Goal: Ask a question: Seek information or help from site administrators or community

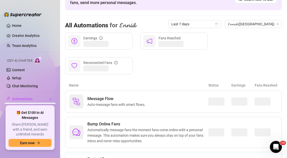
scroll to position [50, 0]
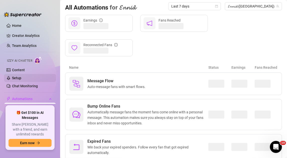
click at [19, 80] on link "Setup" at bounding box center [16, 78] width 9 height 4
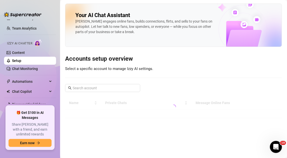
scroll to position [25, 0]
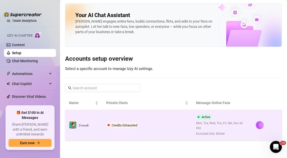
click at [124, 122] on span "Credits Exhausted" at bounding box center [122, 125] width 33 height 6
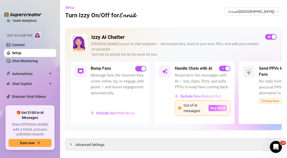
click at [217, 106] on span "Buy More" at bounding box center [217, 108] width 15 height 4
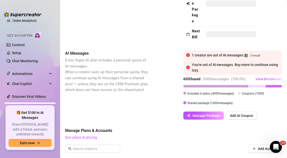
scroll to position [100, 0]
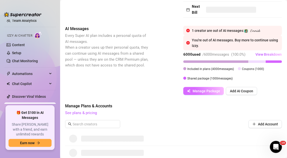
click at [204, 93] on span "Manage Package" at bounding box center [206, 91] width 28 height 4
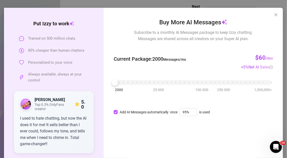
scroll to position [25, 0]
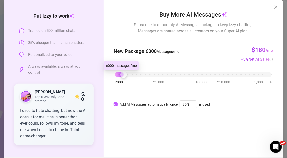
drag, startPoint x: 115, startPoint y: 76, endPoint x: 123, endPoint y: 76, distance: 7.8
click at [123, 76] on div at bounding box center [123, 74] width 7 height 7
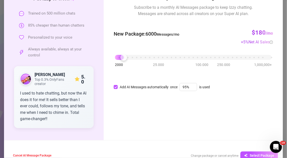
scroll to position [50, 0]
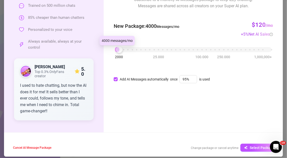
drag, startPoint x: 119, startPoint y: 49, endPoint x: 115, endPoint y: 50, distance: 4.1
click at [116, 50] on div at bounding box center [119, 49] width 7 height 7
click at [114, 82] on div "Add AI Messages automatically once 95% is used" at bounding box center [193, 79] width 159 height 6
click at [114, 80] on input "Add AI Messages automatically" at bounding box center [116, 79] width 4 height 4
checkbox input "false"
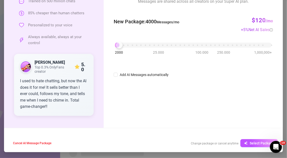
scroll to position [0, 0]
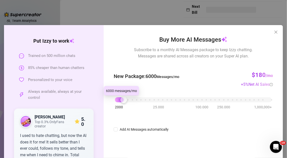
drag, startPoint x: 118, startPoint y: 99, endPoint x: 121, endPoint y: 98, distance: 3.5
click at [121, 98] on div at bounding box center [123, 99] width 7 height 7
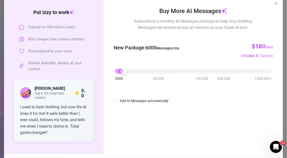
scroll to position [50, 0]
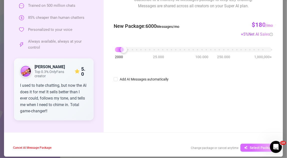
click at [252, 144] on button "Select Package" at bounding box center [259, 147] width 38 height 8
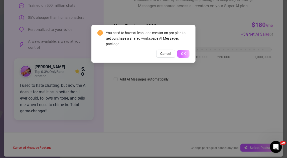
click at [184, 56] on button "OK" at bounding box center [183, 54] width 12 height 8
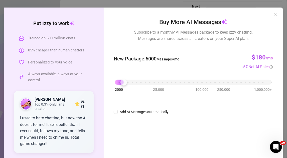
scroll to position [0, 0]
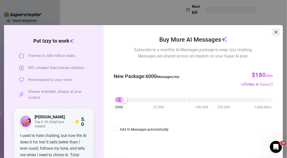
click at [276, 30] on span "Close" at bounding box center [276, 32] width 8 height 4
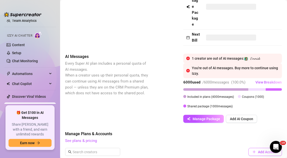
scroll to position [100, 0]
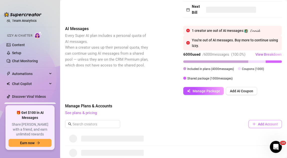
click at [258, 126] on span "Add Account" at bounding box center [268, 124] width 20 height 4
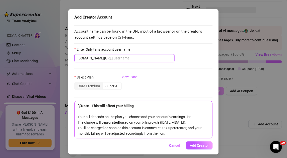
scroll to position [23, 0]
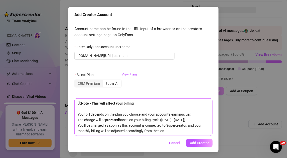
click at [108, 80] on div "Super AI" at bounding box center [112, 83] width 19 height 7
click at [104, 81] on input "Super AI" at bounding box center [104, 81] width 0 height 0
click at [174, 141] on span "Cancel" at bounding box center [174, 143] width 11 height 4
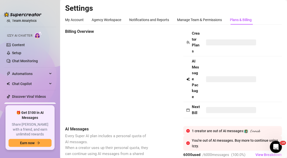
scroll to position [0, 0]
click at [195, 18] on div "Manage Team & Permissions" at bounding box center [199, 20] width 45 height 6
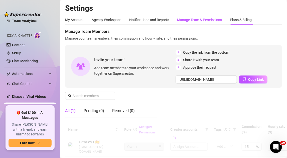
click at [197, 22] on div "Manage Team & Permissions" at bounding box center [199, 20] width 45 height 6
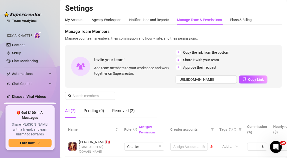
drag, startPoint x: 244, startPoint y: 28, endPoint x: 217, endPoint y: 4, distance: 36.8
click at [244, 29] on span "Manage Team Members" at bounding box center [173, 32] width 217 height 6
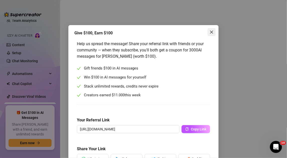
click at [210, 32] on icon "close" at bounding box center [211, 32] width 3 height 3
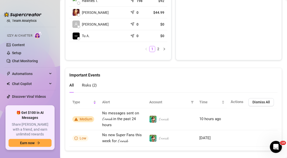
scroll to position [291, 0]
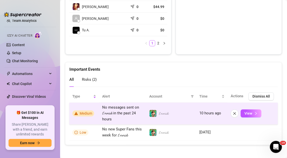
click at [85, 114] on span "Medium" at bounding box center [83, 113] width 22 height 6
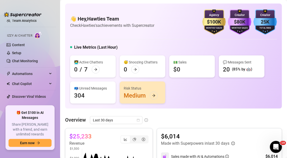
scroll to position [29, 0]
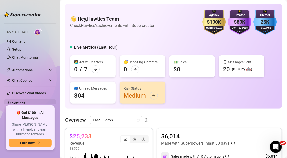
click at [24, 103] on link "Settings" at bounding box center [18, 103] width 13 height 4
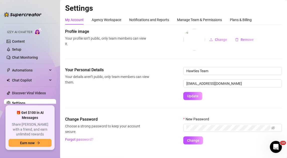
click at [238, 25] on div "My Account Agency Workspace Notifications and Reports Manage Team & Permissions…" at bounding box center [173, 79] width 217 height 129
click at [232, 18] on div "Plans & Billing" at bounding box center [241, 20] width 22 height 6
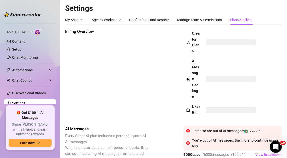
click at [230, 42] on span at bounding box center [231, 42] width 50 height 6
click at [207, 42] on span at bounding box center [231, 42] width 50 height 6
click at [191, 44] on div "Creator Plans" at bounding box center [193, 43] width 14 height 24
click at [270, 144] on div "Open Intercom Messenger" at bounding box center [275, 146] width 17 height 17
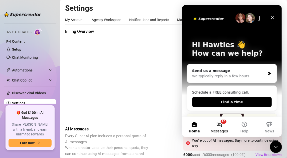
click at [218, 125] on button "10 Messages" at bounding box center [218, 126] width 25 height 20
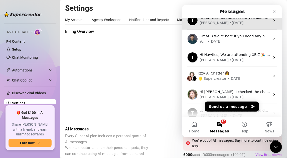
scroll to position [50, 0]
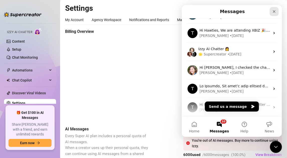
click at [274, 12] on icon "Close" at bounding box center [273, 11] width 3 height 3
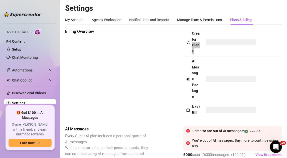
scroll to position [0, 0]
click at [33, 71] on span "Automations" at bounding box center [30, 70] width 36 height 8
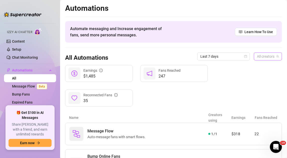
click at [263, 58] on span "All creators" at bounding box center [268, 57] width 22 height 8
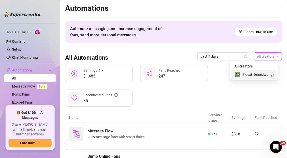
click at [254, 72] on span "( [GEOGRAPHIC_DATA] )" at bounding box center [264, 75] width 20 height 6
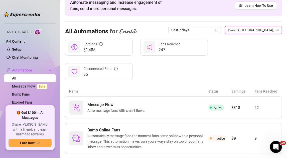
scroll to position [66, 0]
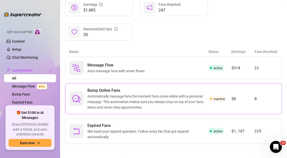
click at [173, 98] on span "Automatically message fans the moment fans come online with a personal message.…" at bounding box center [147, 101] width 121 height 17
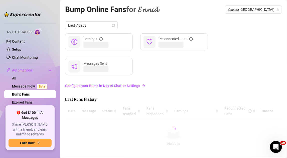
click at [117, 83] on link "Configure your Bump in Izzy AI Chatter Settings" at bounding box center [173, 86] width 217 height 6
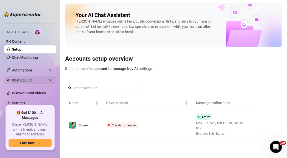
click at [29, 78] on span "Chat Copilot" at bounding box center [30, 80] width 36 height 8
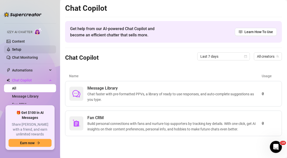
click at [19, 47] on link "Setup" at bounding box center [16, 49] width 9 height 4
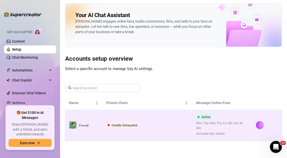
click at [114, 122] on span "Credits Exhausted" at bounding box center [122, 125] width 33 height 6
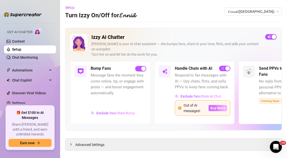
click at [217, 107] on span "Buy More" at bounding box center [217, 108] width 15 height 4
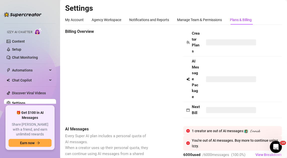
click at [231, 42] on span at bounding box center [231, 42] width 50 height 6
drag, startPoint x: 185, startPoint y: 42, endPoint x: 204, endPoint y: 49, distance: 20.8
click at [204, 48] on tr "Creator Plans" at bounding box center [232, 43] width 99 height 28
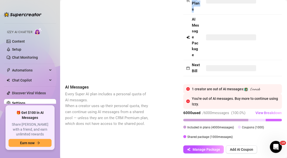
scroll to position [59, 0]
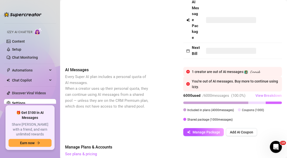
click at [262, 97] on span "View Breakdown" at bounding box center [268, 95] width 26 height 4
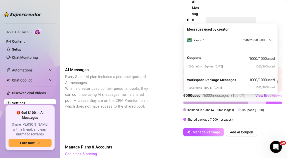
click at [159, 99] on div "AI Messages Every Super AI plan includes a personal quota of AI messages. When …" at bounding box center [173, 101] width 217 height 69
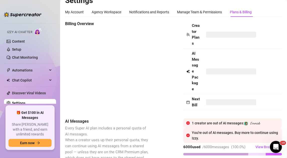
scroll to position [0, 0]
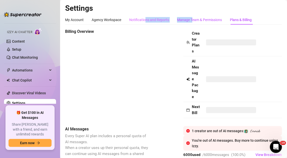
drag, startPoint x: 192, startPoint y: 17, endPoint x: 138, endPoint y: 23, distance: 54.1
click at [140, 23] on div "My Account Agency Workspace Notifications and Reports Manage Team & Permissions…" at bounding box center [158, 20] width 186 height 10
click at [78, 35] on div "Billing Overview" at bounding box center [107, 57] width 84 height 57
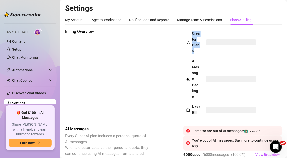
drag, startPoint x: 159, startPoint y: 34, endPoint x: 215, endPoint y: 44, distance: 57.7
click at [215, 44] on div "Billing Overview Creator Plans AI Message Package Next Bill" at bounding box center [173, 73] width 217 height 89
click at [201, 44] on td "Creator Plans" at bounding box center [193, 43] width 20 height 28
click at [210, 23] on div "Manage Team & Permissions" at bounding box center [199, 20] width 45 height 10
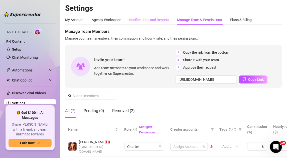
click at [145, 24] on div "Notifications and Reports" at bounding box center [149, 20] width 40 height 10
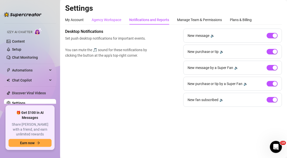
click at [103, 19] on div "Agency Workspace" at bounding box center [107, 20] width 30 height 6
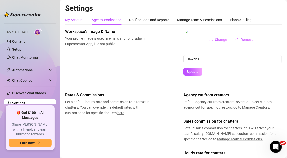
click at [73, 21] on div "My Account" at bounding box center [74, 20] width 19 height 6
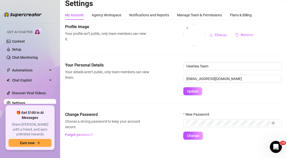
scroll to position [7, 0]
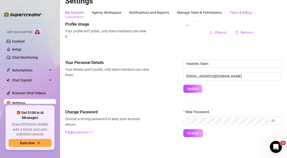
click at [237, 12] on div "Plans & Billing" at bounding box center [241, 13] width 22 height 6
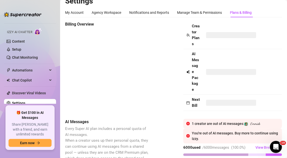
scroll to position [57, 0]
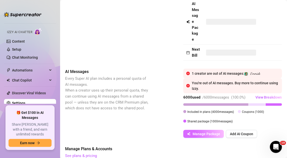
click at [199, 138] on button "Manage Package" at bounding box center [203, 134] width 41 height 8
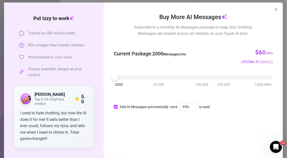
scroll to position [50, 0]
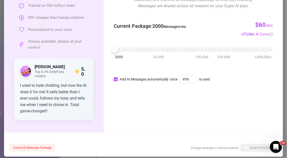
click at [29, 148] on span "Cancel AI Message Package" at bounding box center [32, 148] width 38 height 4
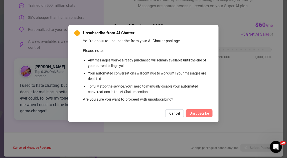
click at [197, 112] on span "Unsubscribe" at bounding box center [198, 113] width 19 height 4
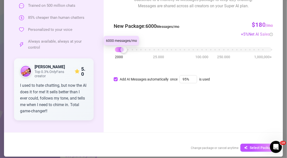
drag, startPoint x: 116, startPoint y: 49, endPoint x: 123, endPoint y: 50, distance: 7.6
click at [123, 50] on div at bounding box center [123, 49] width 7 height 7
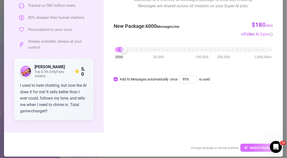
click at [254, 150] on button "Select Package" at bounding box center [259, 147] width 38 height 8
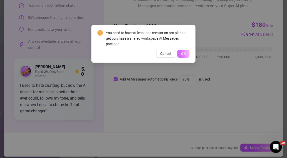
click at [178, 54] on button "OK" at bounding box center [183, 54] width 12 height 8
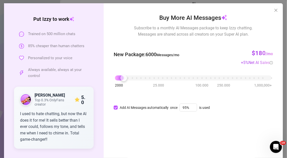
scroll to position [0, 0]
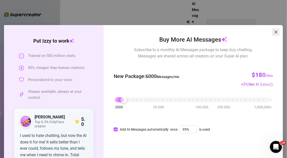
click at [274, 31] on icon "close" at bounding box center [275, 32] width 3 height 3
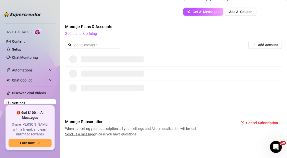
scroll to position [184, 0]
click at [92, 35] on link "See plans & pricing" at bounding box center [81, 33] width 32 height 5
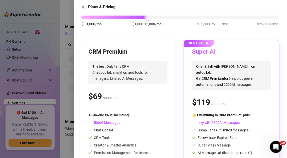
scroll to position [64, 0]
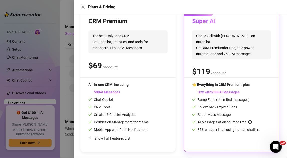
click at [225, 101] on span "Bump Fans (Unlimited messages)" at bounding box center [221, 99] width 58 height 4
click at [247, 132] on div "👈 Everything in CRM Premium, plus: Izzy with AI Messages Bump Fans (Unlimited m…" at bounding box center [231, 113] width 79 height 62
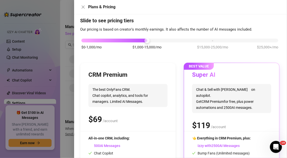
scroll to position [0, 0]
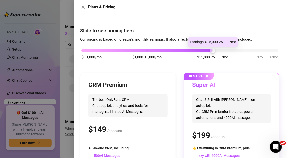
drag, startPoint x: 144, startPoint y: 49, endPoint x: 205, endPoint y: 49, distance: 61.3
click at [205, 49] on div "$0-1,000/mo $1,000-15,000/mo $15,000-25,000/mo $25,000+/mo" at bounding box center [179, 49] width 197 height 3
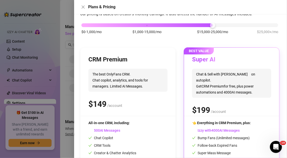
scroll to position [64, 0]
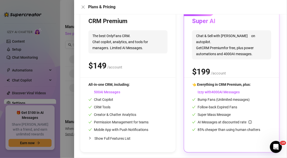
click at [234, 90] on span "Izzy with AI Messages" at bounding box center [216, 92] width 48 height 4
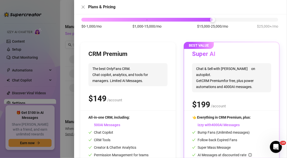
scroll to position [0, 0]
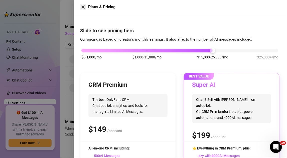
click at [85, 7] on button "Close" at bounding box center [83, 7] width 6 height 6
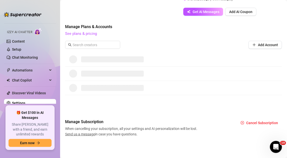
click at [246, 77] on div at bounding box center [173, 74] width 217 height 14
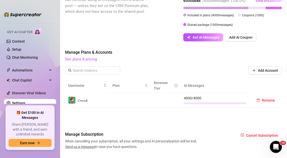
scroll to position [171, 0]
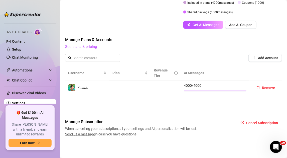
click at [184, 89] on div at bounding box center [215, 90] width 63 height 5
click at [256, 55] on button "Add Account" at bounding box center [265, 58] width 34 height 8
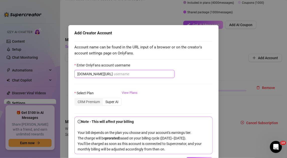
scroll to position [23, 0]
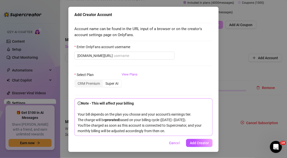
click at [239, 56] on div "Add Creator Account Account name can be found in the URL input of a browser or …" at bounding box center [143, 79] width 287 height 158
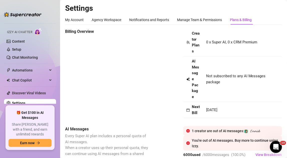
scroll to position [25, 0]
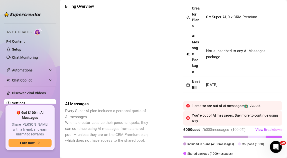
drag, startPoint x: 207, startPoint y: 86, endPoint x: 223, endPoint y: 89, distance: 16.0
click at [217, 87] on span "[DATE]" at bounding box center [211, 84] width 11 height 5
click at [233, 87] on td "[DATE]" at bounding box center [239, 85] width 73 height 16
drag, startPoint x: 219, startPoint y: 57, endPoint x: 207, endPoint y: 47, distance: 14.6
click at [207, 48] on td "Not subscribed to any AI Messages package" at bounding box center [239, 54] width 73 height 46
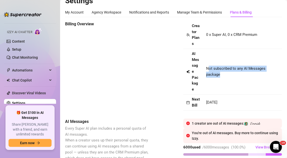
scroll to position [0, 0]
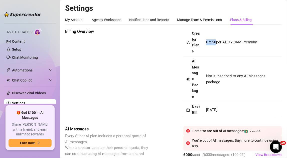
drag, startPoint x: 205, startPoint y: 41, endPoint x: 221, endPoint y: 61, distance: 25.6
click at [216, 47] on td "0 x Super AI, 0 x CRM Premium" at bounding box center [239, 43] width 73 height 28
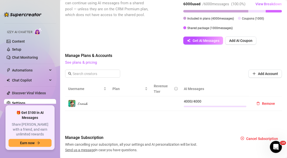
scroll to position [171, 0]
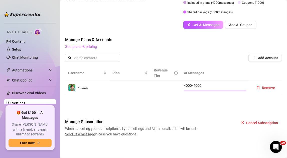
click at [79, 45] on link "See plans & pricing" at bounding box center [81, 46] width 32 height 5
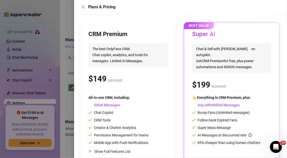
scroll to position [64, 0]
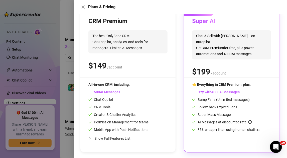
click at [203, 105] on span "Follow-back Expired Fans" at bounding box center [214, 107] width 45 height 4
click at [84, 5] on icon "close" at bounding box center [83, 7] width 4 height 4
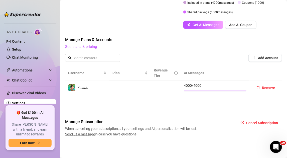
click at [81, 132] on span "Send us a message" at bounding box center [80, 134] width 30 height 4
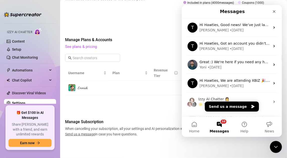
click at [216, 130] on span "Messages" at bounding box center [218, 131] width 19 height 4
click at [234, 109] on button "Send us a message" at bounding box center [231, 106] width 54 height 10
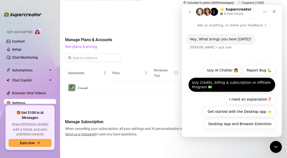
click at [235, 84] on button "Izzy Credits, billing & subscription or Affiliate Program 💵" at bounding box center [231, 84] width 87 height 15
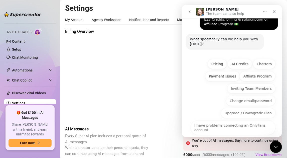
scroll to position [36, 0]
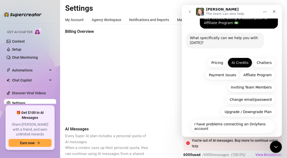
click at [240, 62] on button "AI Credits" at bounding box center [239, 62] width 25 height 10
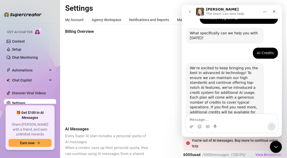
scroll to position [55, 0]
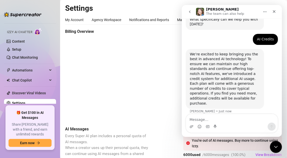
click at [221, 119] on textarea "Message…" at bounding box center [232, 118] width 92 height 9
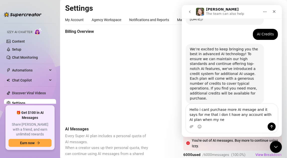
scroll to position [65, 0]
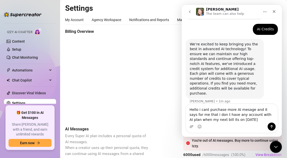
type textarea "Hello i cant purchase more AI mesage and it says for me that i don t have any a…"
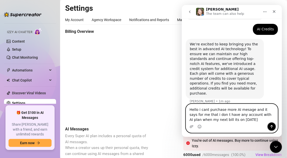
click at [270, 128] on icon "Send a message…" at bounding box center [271, 126] width 4 height 4
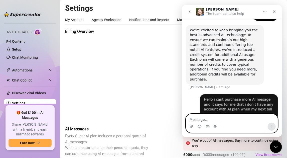
scroll to position [84, 0]
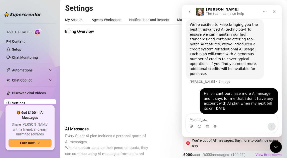
click at [151, 95] on div "Billing Overview Creator Plans 0 x Super AI, 0 x CRM Premium AI Message Package…" at bounding box center [173, 73] width 217 height 89
click at [191, 10] on icon "go back" at bounding box center [189, 12] width 4 height 4
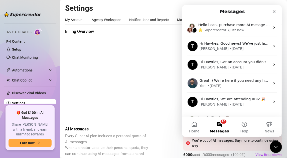
scroll to position [0, 0]
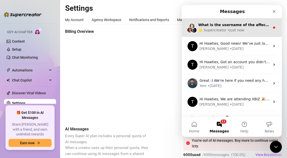
click at [253, 27] on div "🌟 Supercreator • Just now" at bounding box center [234, 29] width 72 height 5
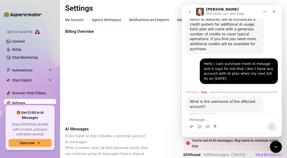
scroll to position [112, 0]
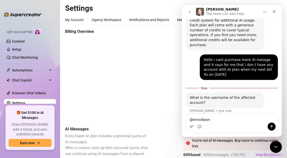
type textarea "@[GEOGRAPHIC_DATA]"
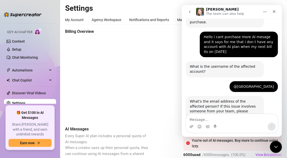
scroll to position [161, 0]
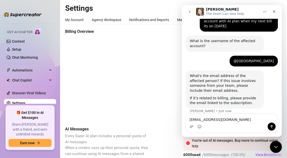
type textarea "[EMAIL_ADDRESS][DOMAIN_NAME]"
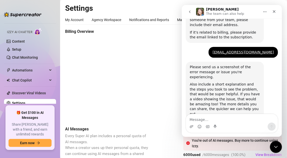
scroll to position [227, 0]
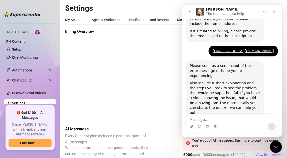
click at [189, 12] on icon "go back" at bounding box center [189, 12] width 4 height 4
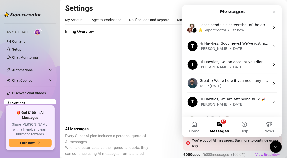
click at [160, 104] on div "Billing Overview Creator Plans 0 x Super AI, 0 x CRM Premium AI Message Package…" at bounding box center [173, 73] width 217 height 89
click at [272, 14] on div "Close" at bounding box center [273, 11] width 9 height 9
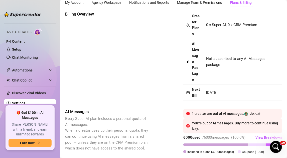
scroll to position [25, 0]
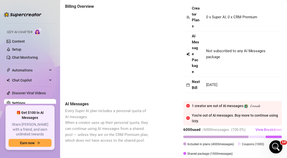
click at [277, 143] on div "Open Intercom Messenger" at bounding box center [275, 146] width 17 height 17
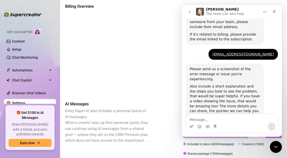
scroll to position [227, 0]
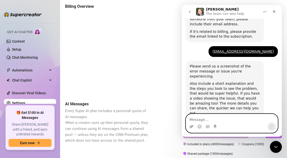
click at [192, 125] on icon "Upload attachment" at bounding box center [191, 126] width 4 height 3
click at [202, 116] on textarea "Message…" at bounding box center [232, 118] width 92 height 9
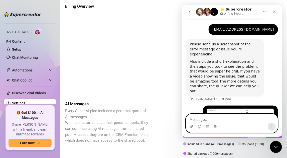
scroll to position [229, 0]
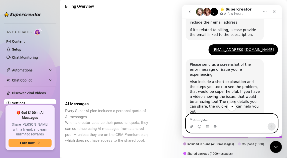
click at [190, 12] on icon "go back" at bounding box center [189, 12] width 4 height 4
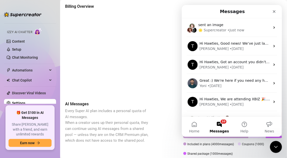
scroll to position [0, 0]
click at [273, 12] on icon "Close" at bounding box center [273, 11] width 3 height 3
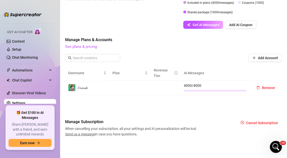
scroll to position [171, 0]
click at [203, 26] on span "Get AI Messages" at bounding box center [205, 25] width 27 height 4
checkbox input "false"
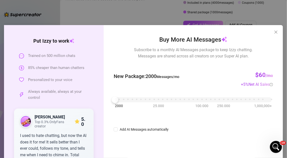
click at [121, 99] on div "2000 25.000 100.000 250.000 1,000,000+" at bounding box center [193, 97] width 157 height 3
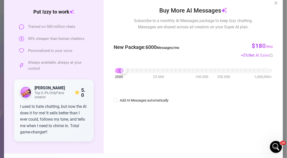
scroll to position [55, 0]
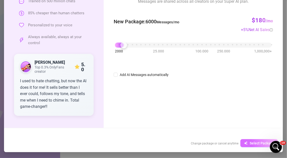
click at [244, 142] on icon "button" at bounding box center [246, 143] width 4 height 4
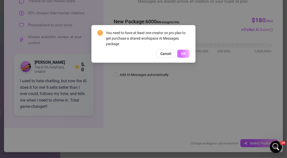
click at [184, 54] on span "OK" at bounding box center [183, 54] width 5 height 4
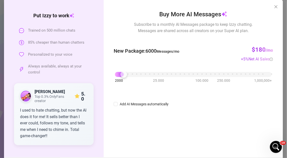
scroll to position [0, 0]
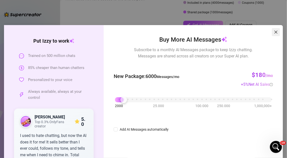
click at [276, 32] on span "Close" at bounding box center [276, 32] width 8 height 4
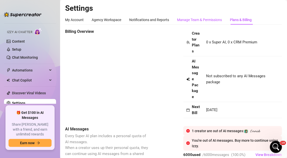
drag, startPoint x: 186, startPoint y: 19, endPoint x: 244, endPoint y: 20, distance: 58.3
click at [186, 19] on div "Manage Team & Permissions" at bounding box center [199, 20] width 45 height 6
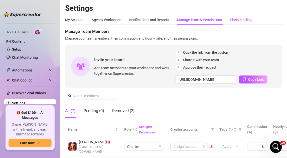
click at [242, 20] on div "Plans & Billing" at bounding box center [241, 20] width 22 height 6
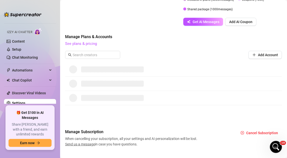
scroll to position [184, 0]
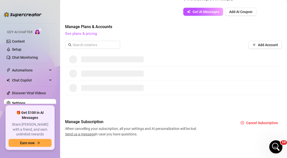
click at [275, 150] on div "Open Intercom Messenger" at bounding box center [275, 146] width 17 height 17
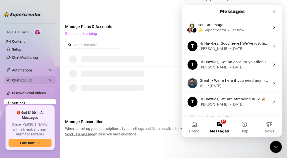
click at [31, 79] on span "Chat Copilot" at bounding box center [30, 80] width 36 height 8
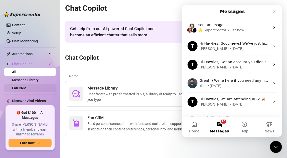
scroll to position [52, 0]
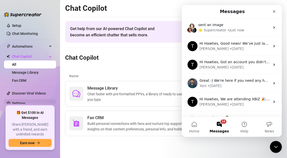
click at [25, 101] on link "Settings" at bounding box center [18, 103] width 13 height 4
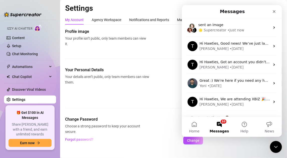
scroll to position [29, 0]
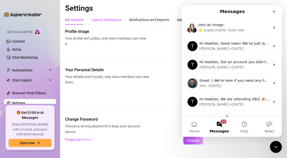
click at [113, 21] on div "Agency Workspace" at bounding box center [107, 20] width 30 height 6
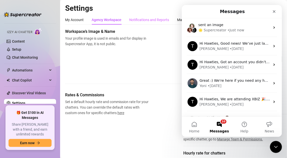
click at [158, 16] on div "Notifications and Reports" at bounding box center [149, 20] width 40 height 10
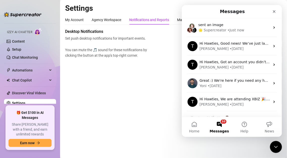
click at [148, 49] on span "You can mute the 🎵 sound for these notifications by clicking the button at the …" at bounding box center [107, 52] width 84 height 11
click at [274, 11] on icon "Close" at bounding box center [273, 11] width 3 height 3
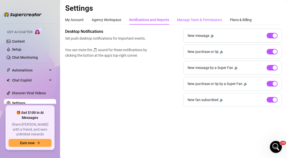
click at [193, 19] on div "Manage Team & Permissions" at bounding box center [199, 20] width 45 height 6
click at [234, 17] on div "Plans & Billing" at bounding box center [241, 20] width 22 height 10
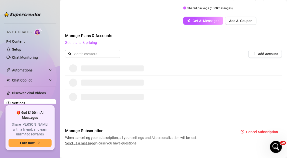
scroll to position [184, 0]
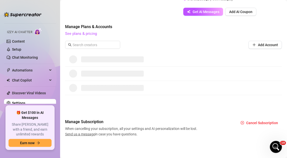
click at [91, 134] on span "Send us a message" at bounding box center [80, 134] width 30 height 4
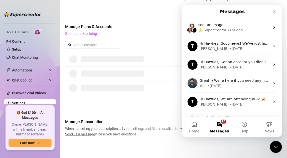
click at [155, 32] on span "See plans & pricing" at bounding box center [173, 34] width 217 height 6
click at [83, 36] on link "See plans & pricing" at bounding box center [81, 33] width 32 height 5
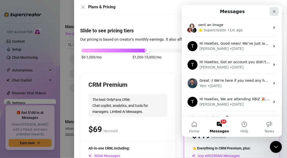
click at [273, 11] on icon "Close" at bounding box center [273, 11] width 3 height 3
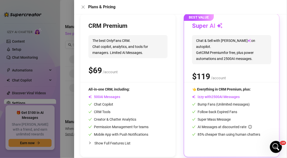
scroll to position [64, 0]
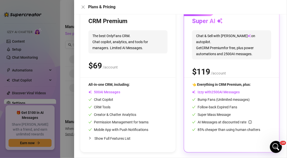
click at [212, 91] on span "2" at bounding box center [212, 92] width 2 height 5
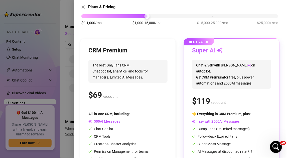
scroll to position [0, 0]
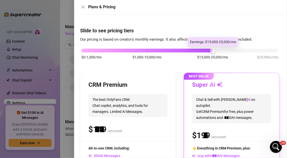
drag, startPoint x: 149, startPoint y: 50, endPoint x: 205, endPoint y: 53, distance: 56.8
click at [205, 53] on div "$0-1,000/mo $1,000-15,000/mo $15,000-25,000/mo $25,000+/mo" at bounding box center [179, 56] width 199 height 28
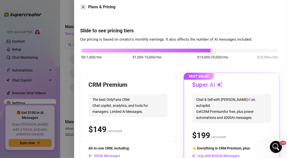
click at [84, 8] on icon "close" at bounding box center [83, 7] width 3 height 3
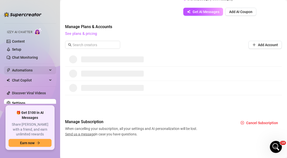
click at [32, 69] on span "Automations" at bounding box center [30, 70] width 36 height 8
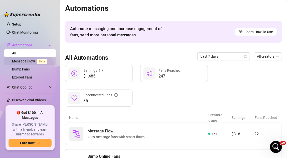
click at [25, 63] on link "Message Flow Beta" at bounding box center [30, 61] width 37 height 4
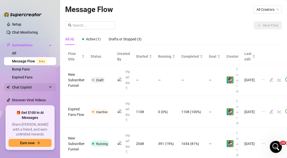
click at [32, 87] on span "Chat Copilot" at bounding box center [30, 87] width 36 height 8
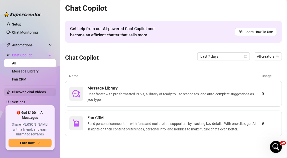
scroll to position [53, 0]
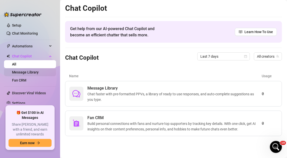
click at [25, 73] on link "Message Library" at bounding box center [25, 72] width 27 height 4
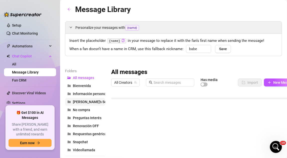
scroll to position [150, 0]
click at [25, 81] on link "Fan CRM" at bounding box center [19, 80] width 14 height 4
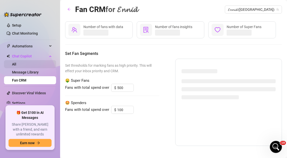
click at [14, 62] on link "All" at bounding box center [14, 64] width 4 height 4
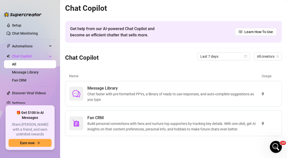
scroll to position [52, 0]
click at [12, 24] on link "Setup" at bounding box center [16, 26] width 9 height 4
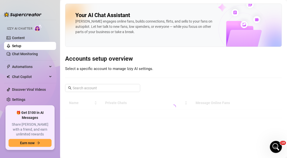
scroll to position [29, 0]
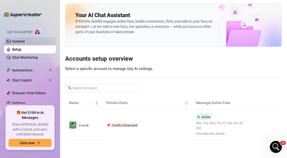
click at [18, 39] on link "Content" at bounding box center [18, 41] width 13 height 4
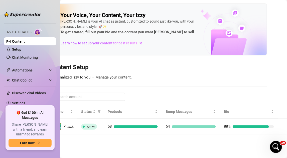
scroll to position [0, 14]
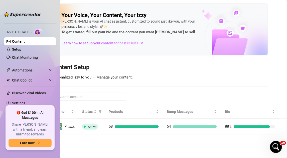
drag, startPoint x: 126, startPoint y: 152, endPoint x: 85, endPoint y: 153, distance: 40.8
click at [85, 153] on div "Your Voice, Your Content, Your [PERSON_NAME] is your AI chat assistant, customi…" at bounding box center [173, 79] width 227 height 158
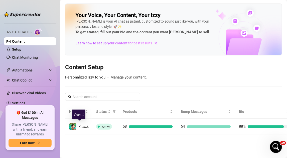
drag, startPoint x: 76, startPoint y: 123, endPoint x: 125, endPoint y: 138, distance: 51.5
click at [125, 138] on main "Your Voice, Your Content, Your [PERSON_NAME] is your AI chat assistant, customi…" at bounding box center [173, 79] width 227 height 158
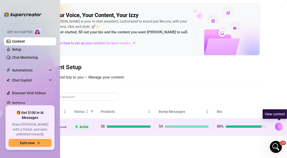
click at [280, 127] on icon "right" at bounding box center [279, 127] width 4 height 4
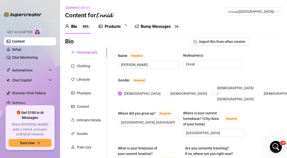
type input "[DATE]"
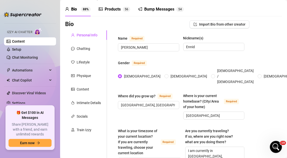
scroll to position [25, 0]
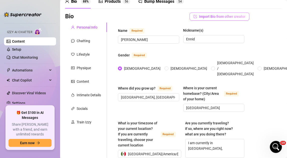
click at [215, 19] on button "Import Bio from other creator" at bounding box center [219, 17] width 60 height 8
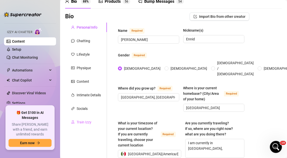
click at [96, 126] on div "Train Izzy" at bounding box center [86, 122] width 42 height 10
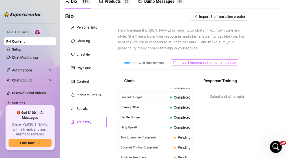
click at [199, 62] on span "Import responses from other creator" at bounding box center [207, 62] width 58 height 4
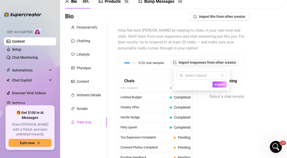
click at [251, 59] on div "Bio Import Bio from other creator Personal Info Chatting Lifestyle Physique Con…" at bounding box center [173, 123] width 217 height 220
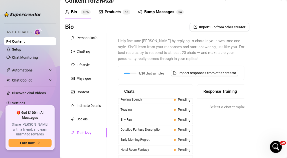
scroll to position [0, 0]
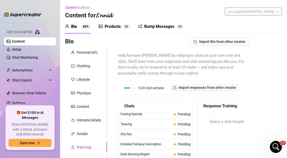
click at [254, 10] on span "𝓔𝓷𝓷𝓲𝓭 ([GEOGRAPHIC_DATA])" at bounding box center [253, 12] width 51 height 8
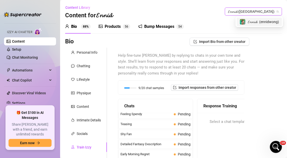
click at [140, 25] on icon "notification" at bounding box center [140, 26] width 4 height 4
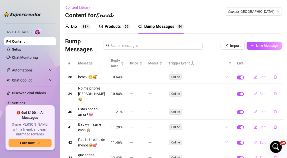
click at [110, 28] on div "Products" at bounding box center [113, 27] width 16 height 6
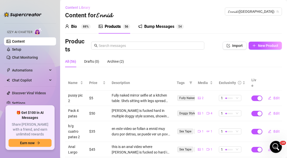
click at [81, 6] on span "Content Library" at bounding box center [77, 8] width 25 height 4
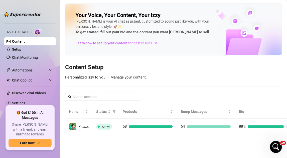
drag, startPoint x: 91, startPoint y: 32, endPoint x: 127, endPoint y: 32, distance: 36.3
click at [127, 32] on strong "To get started, fill out your bio and the content you want [PERSON_NAME] to sel…" at bounding box center [142, 32] width 135 height 5
click at [25, 101] on link "Settings" at bounding box center [18, 103] width 13 height 4
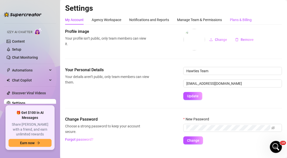
click at [237, 19] on div "Plans & Billing" at bounding box center [241, 20] width 22 height 6
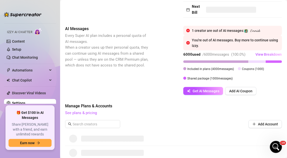
scroll to position [184, 0]
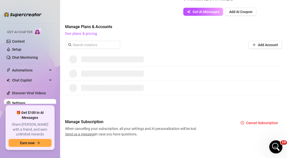
click at [272, 142] on div "Open Intercom Messenger" at bounding box center [275, 146] width 17 height 17
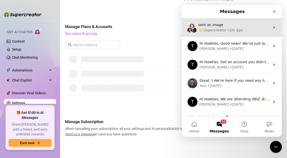
click at [237, 31] on div "• 2m ago" at bounding box center [234, 29] width 15 height 5
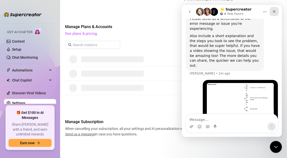
scroll to position [279, 0]
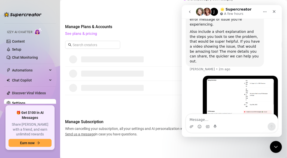
click at [187, 10] on button "go back" at bounding box center [190, 12] width 10 height 10
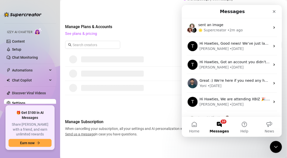
scroll to position [0, 0]
click at [273, 11] on icon "Close" at bounding box center [274, 11] width 4 height 4
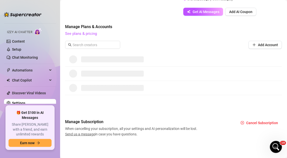
click at [90, 132] on span "Send us a message" at bounding box center [80, 134] width 30 height 4
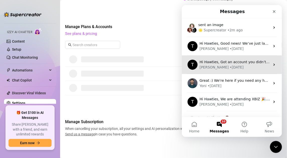
click at [230, 58] on div "T Hi Hawties, Got an account you didn’t add because it felt too small? Not anym…" at bounding box center [231, 64] width 100 height 19
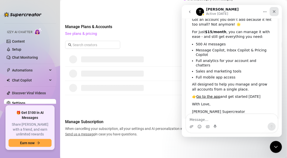
scroll to position [49, 0]
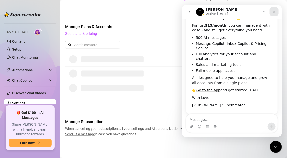
click at [274, 11] on icon "Close" at bounding box center [274, 11] width 4 height 4
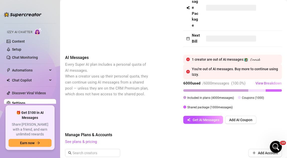
scroll to position [50, 0]
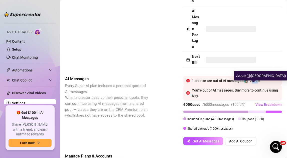
drag, startPoint x: 254, startPoint y: 84, endPoint x: 261, endPoint y: 86, distance: 7.4
click at [259, 83] on span "𝓔𝓷𝓷𝓲𝓭" at bounding box center [255, 81] width 10 height 4
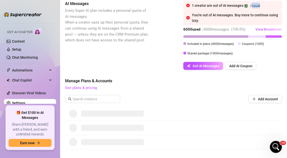
scroll to position [184, 0]
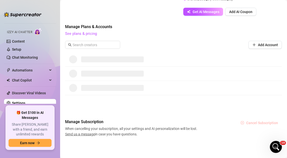
click at [247, 125] on span "Cancel Subscription" at bounding box center [262, 123] width 32 height 4
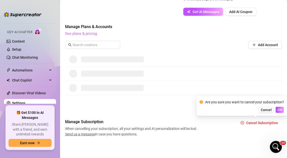
click at [87, 35] on link "See plans & pricing" at bounding box center [81, 33] width 32 height 5
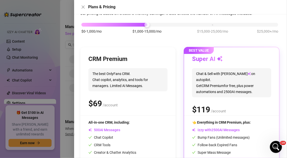
scroll to position [64, 0]
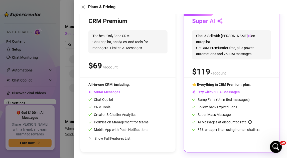
click at [131, 137] on span "Show Full Features List" at bounding box center [128, 138] width 69 height 6
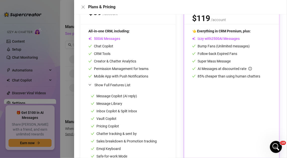
scroll to position [134, 0]
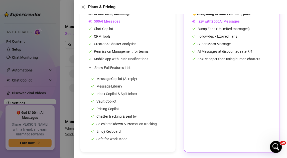
click at [67, 82] on div at bounding box center [143, 79] width 287 height 158
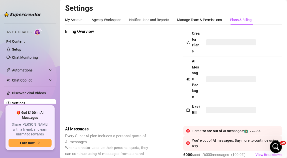
scroll to position [100, 0]
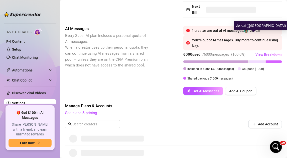
click at [255, 33] on span "𝓔𝓷𝓷𝓲𝓭" at bounding box center [255, 31] width 10 height 4
drag, startPoint x: 244, startPoint y: 36, endPoint x: 264, endPoint y: 37, distance: 20.5
click at [263, 33] on div "1 creator are out of AI messages: 𝓔𝓷𝓷𝓲𝓭" at bounding box center [235, 31] width 87 height 6
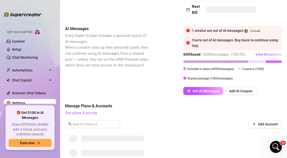
click at [266, 33] on div "1 creator are out of AI messages: 𝓔𝓷𝓷𝓲𝓭" at bounding box center [235, 31] width 87 height 6
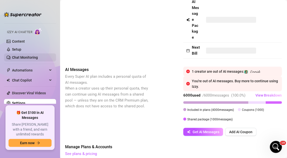
scroll to position [0, 0]
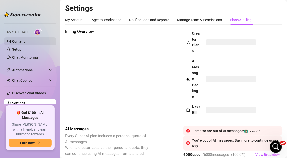
click at [14, 42] on link "Content" at bounding box center [18, 41] width 13 height 4
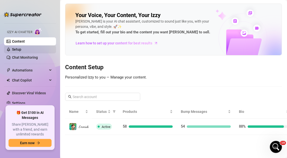
click at [18, 48] on link "Setup" at bounding box center [16, 49] width 9 height 4
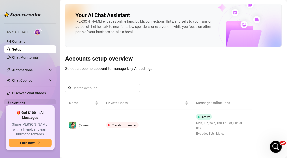
click at [25, 103] on link "Settings" at bounding box center [18, 103] width 13 height 4
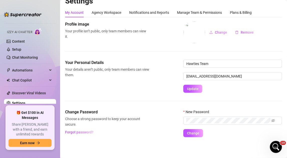
scroll to position [7, 0]
click at [234, 11] on div "Plans & Billing" at bounding box center [241, 13] width 22 height 6
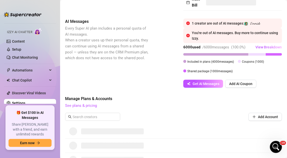
scroll to position [184, 0]
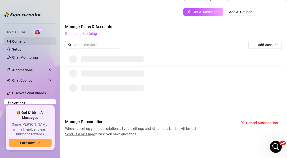
click at [25, 42] on link "Content" at bounding box center [18, 41] width 13 height 4
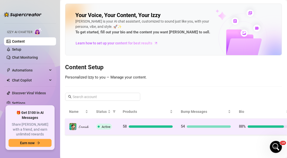
click at [119, 123] on td "Active" at bounding box center [105, 126] width 27 height 16
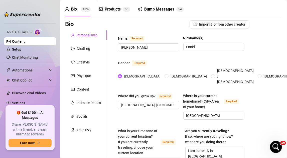
scroll to position [25, 0]
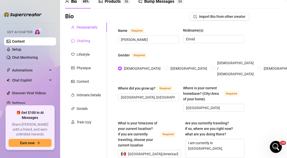
click at [81, 38] on div "Chatting" at bounding box center [84, 41] width 14 height 6
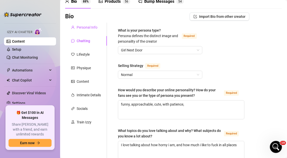
click at [81, 26] on div "Personal Info" at bounding box center [87, 28] width 21 height 6
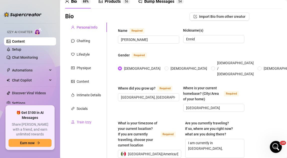
click at [83, 124] on div "Train Izzy" at bounding box center [84, 122] width 15 height 6
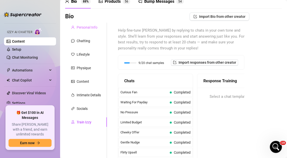
click at [89, 31] on div "Personal Info" at bounding box center [86, 28] width 42 height 10
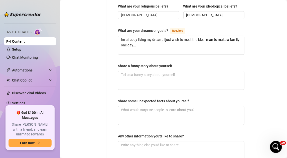
scroll to position [225, 0]
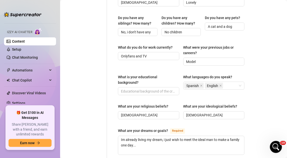
click at [268, 35] on div "Bio Import Bio from other creator Personal Info Chatting Lifestyle Physique Con…" at bounding box center [173, 54] width 217 height 485
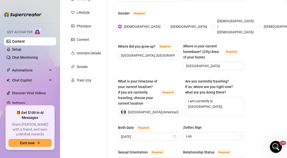
scroll to position [50, 0]
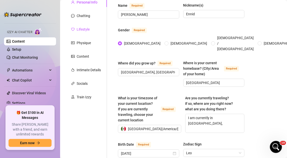
click at [86, 30] on div "Lifestyle" at bounding box center [83, 30] width 13 height 6
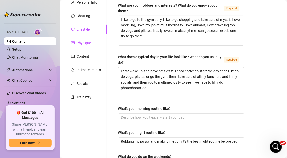
click at [82, 43] on div "Physique" at bounding box center [84, 43] width 14 height 6
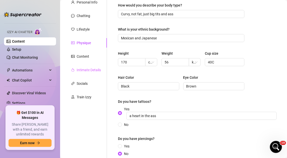
click at [80, 66] on div "Intimate Details" at bounding box center [86, 70] width 42 height 10
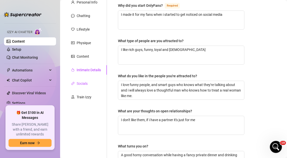
click at [83, 81] on div "Socials" at bounding box center [82, 84] width 11 height 6
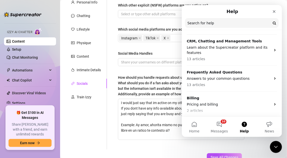
scroll to position [62, 0]
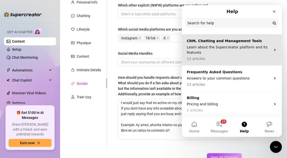
click at [211, 52] on p "Learn about the Supercreator platform and its features" at bounding box center [228, 49] width 84 height 11
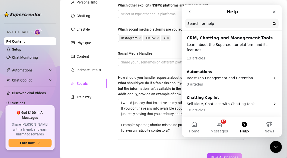
click at [187, 13] on icon "go back" at bounding box center [189, 12] width 4 height 4
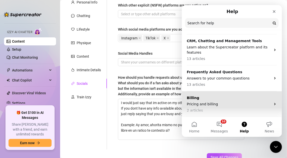
click at [219, 103] on p "Pricing and billing" at bounding box center [228, 103] width 84 height 5
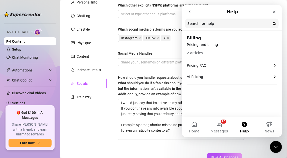
click at [232, 43] on p "Pricing and billing" at bounding box center [231, 44] width 90 height 5
click at [195, 55] on p "2 articles" at bounding box center [194, 52] width 16 height 5
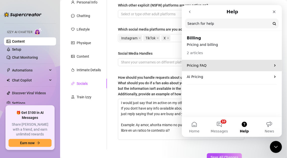
click at [265, 65] on p "Pricing FAQ" at bounding box center [228, 65] width 84 height 5
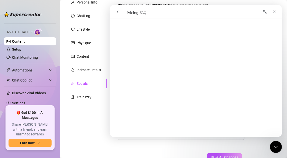
scroll to position [225, 0]
